Goal: Task Accomplishment & Management: Use online tool/utility

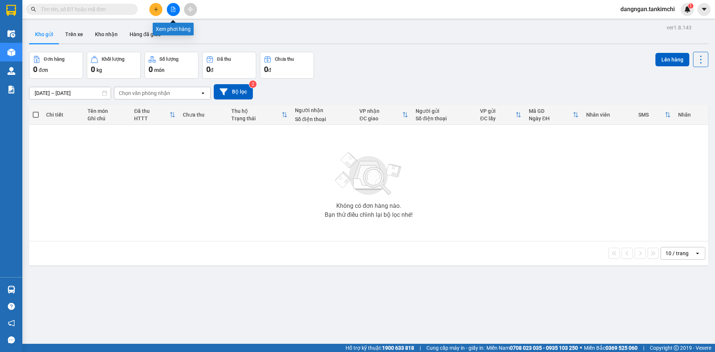
click at [172, 6] on button at bounding box center [173, 9] width 13 height 13
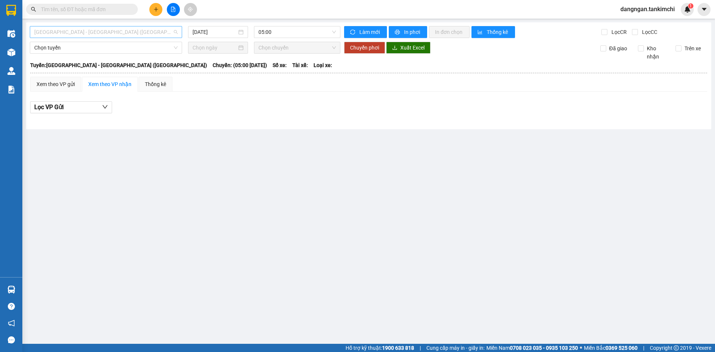
click at [140, 32] on span "[GEOGRAPHIC_DATA] - [GEOGRAPHIC_DATA] ([GEOGRAPHIC_DATA])" at bounding box center [105, 31] width 143 height 11
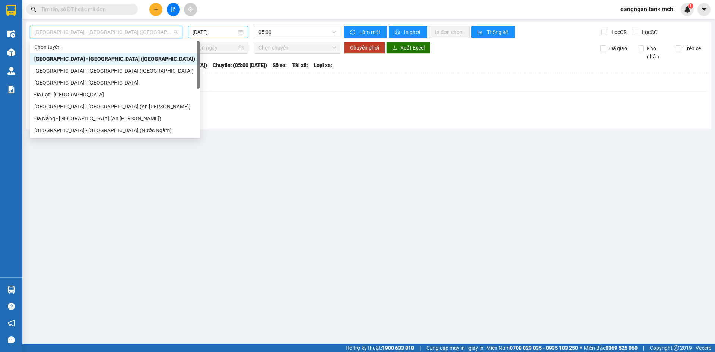
click at [206, 30] on input "[DATE]" at bounding box center [215, 32] width 44 height 8
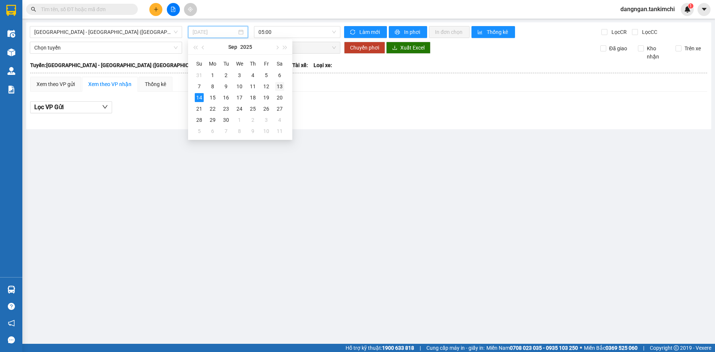
click at [275, 86] on div "13" at bounding box center [279, 86] width 9 height 9
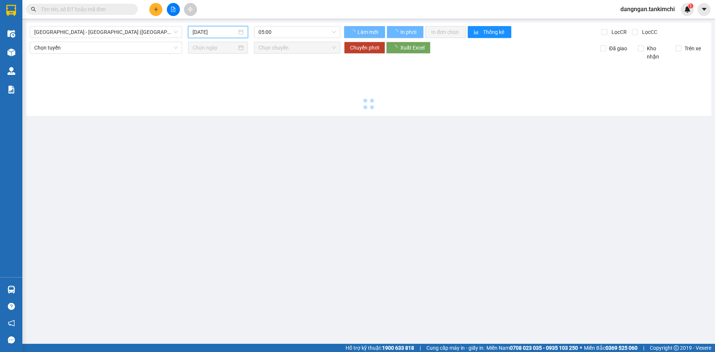
type input "[DATE]"
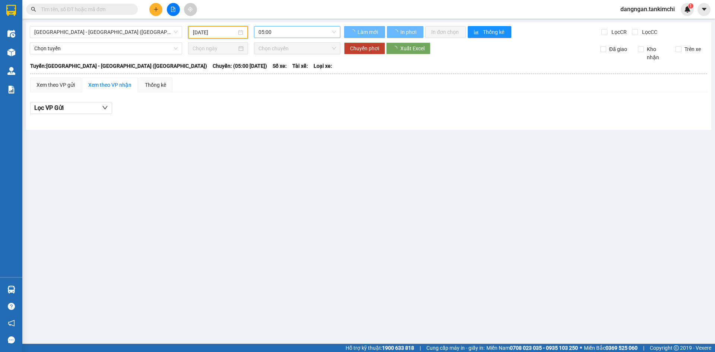
click at [291, 34] on span "05:00" at bounding box center [297, 31] width 77 height 11
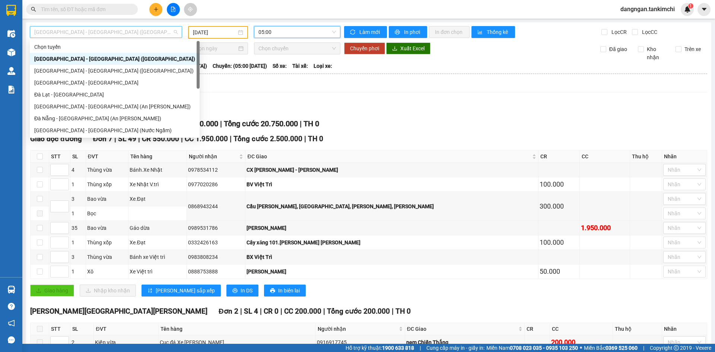
click at [134, 33] on span "[GEOGRAPHIC_DATA] - [GEOGRAPHIC_DATA] ([GEOGRAPHIC_DATA])" at bounding box center [105, 31] width 143 height 11
click at [120, 79] on div "[GEOGRAPHIC_DATA] - [GEOGRAPHIC_DATA]" at bounding box center [114, 83] width 161 height 8
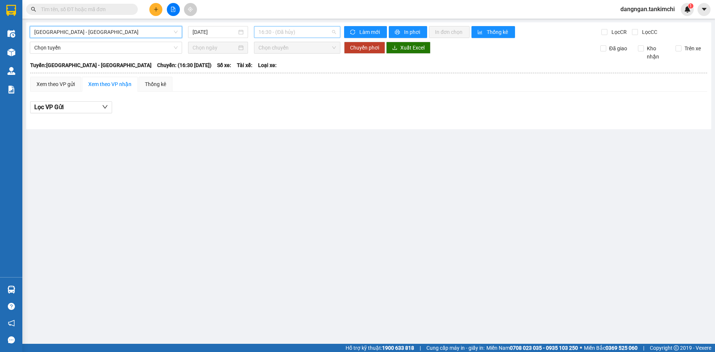
click at [310, 32] on span "16:30 - (Đã hủy)" at bounding box center [297, 31] width 77 height 11
click at [230, 32] on input "[DATE]" at bounding box center [215, 32] width 44 height 8
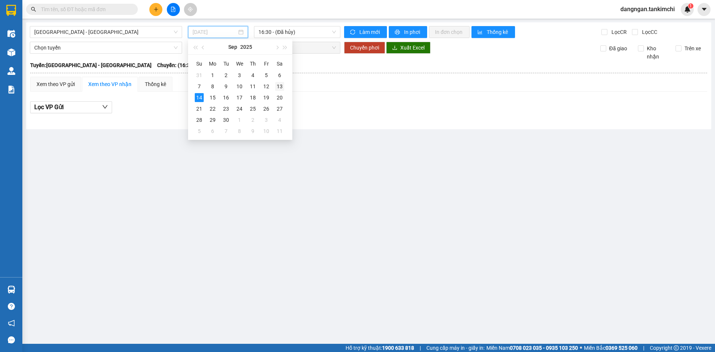
click at [281, 83] on div "13" at bounding box center [279, 86] width 9 height 9
type input "[DATE]"
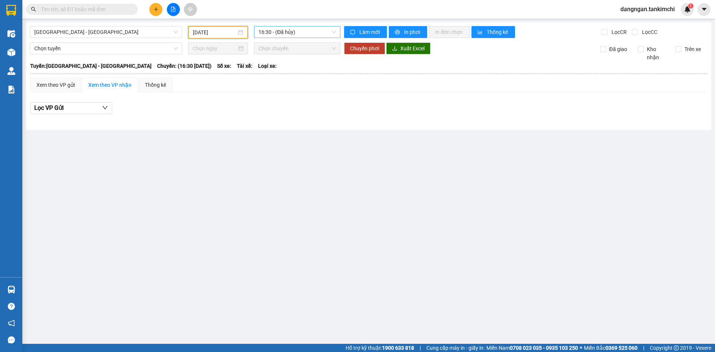
click at [291, 34] on span "16:30 - (Đã hủy)" at bounding box center [297, 31] width 77 height 11
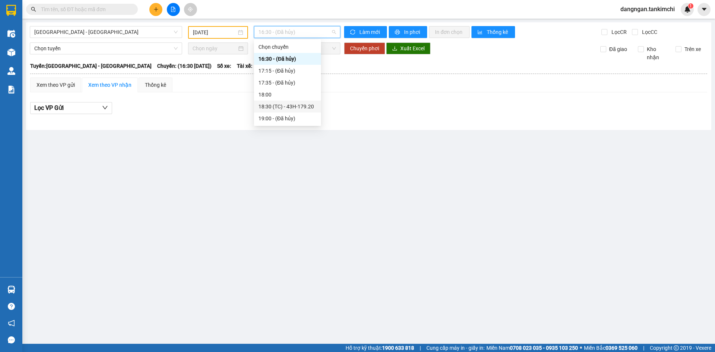
click at [289, 102] on div "18:30 (TC) - 43H-179.20" at bounding box center [287, 107] width 67 height 12
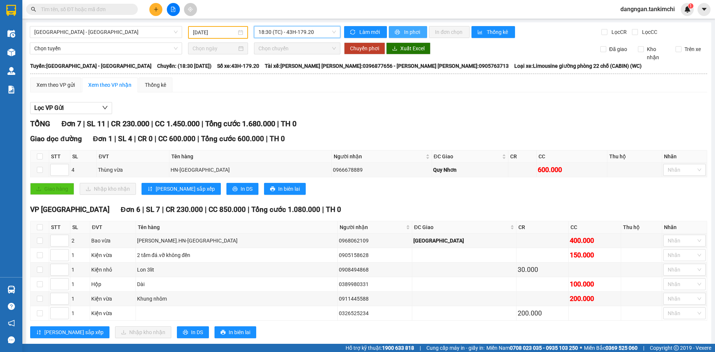
click at [409, 32] on span "In phơi" at bounding box center [412, 32] width 17 height 8
click at [238, 307] on td at bounding box center [237, 313] width 202 height 15
